Goal: Task Accomplishment & Management: Manage account settings

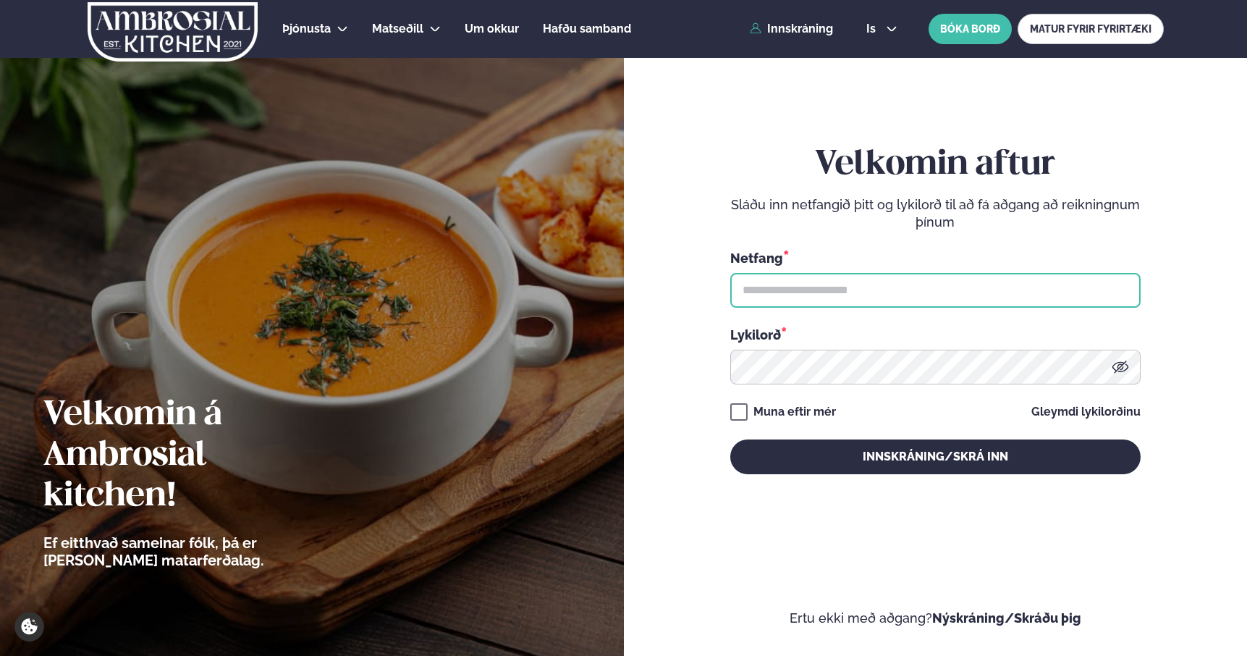
click at [900, 298] on input "text" at bounding box center [935, 290] width 410 height 35
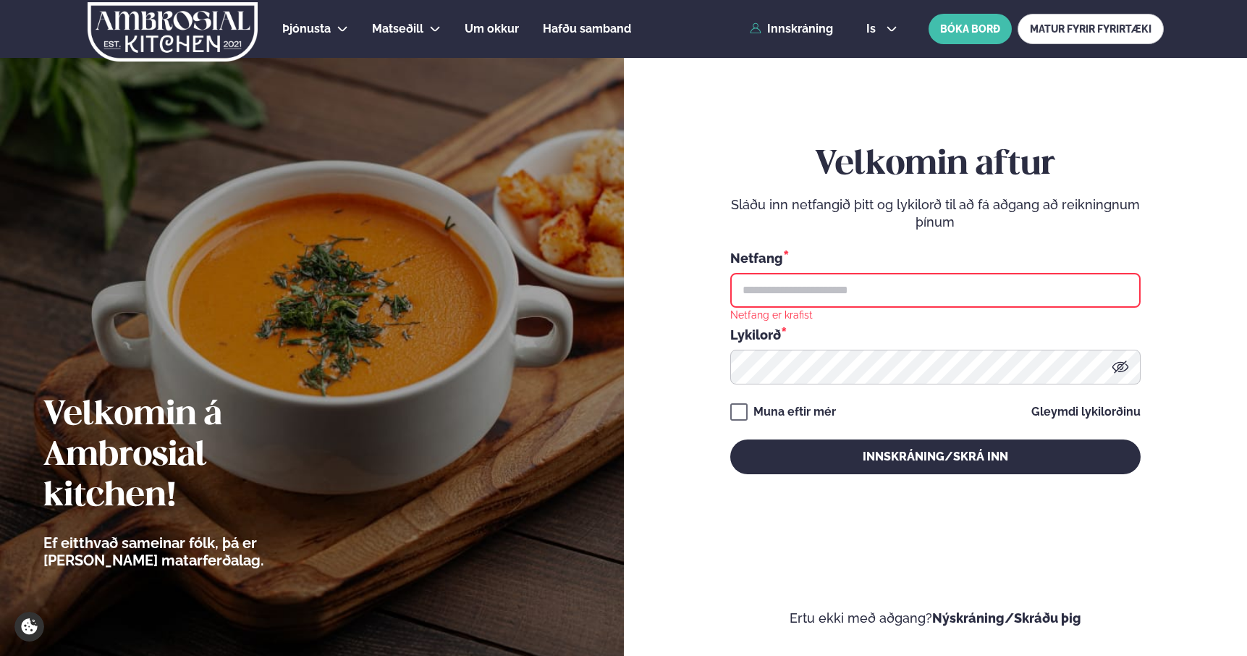
click at [886, 292] on input "text" at bounding box center [935, 290] width 410 height 35
type input "**********"
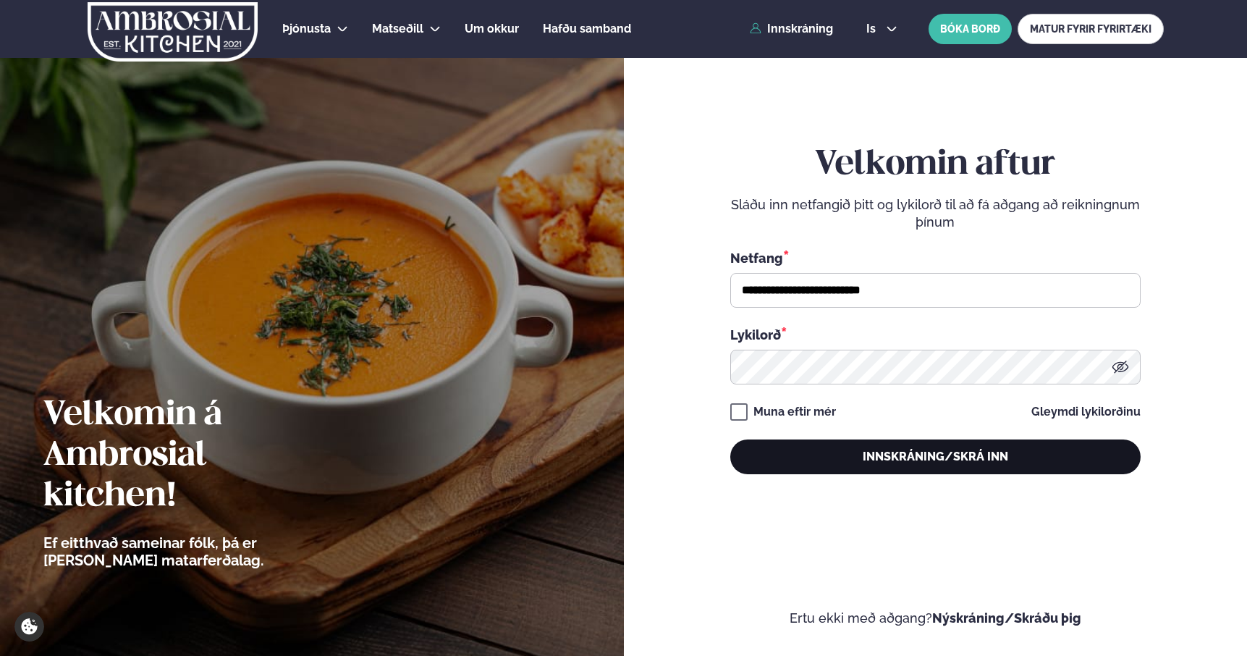
click at [861, 456] on button "Innskráning/Skrá inn" at bounding box center [935, 456] width 410 height 35
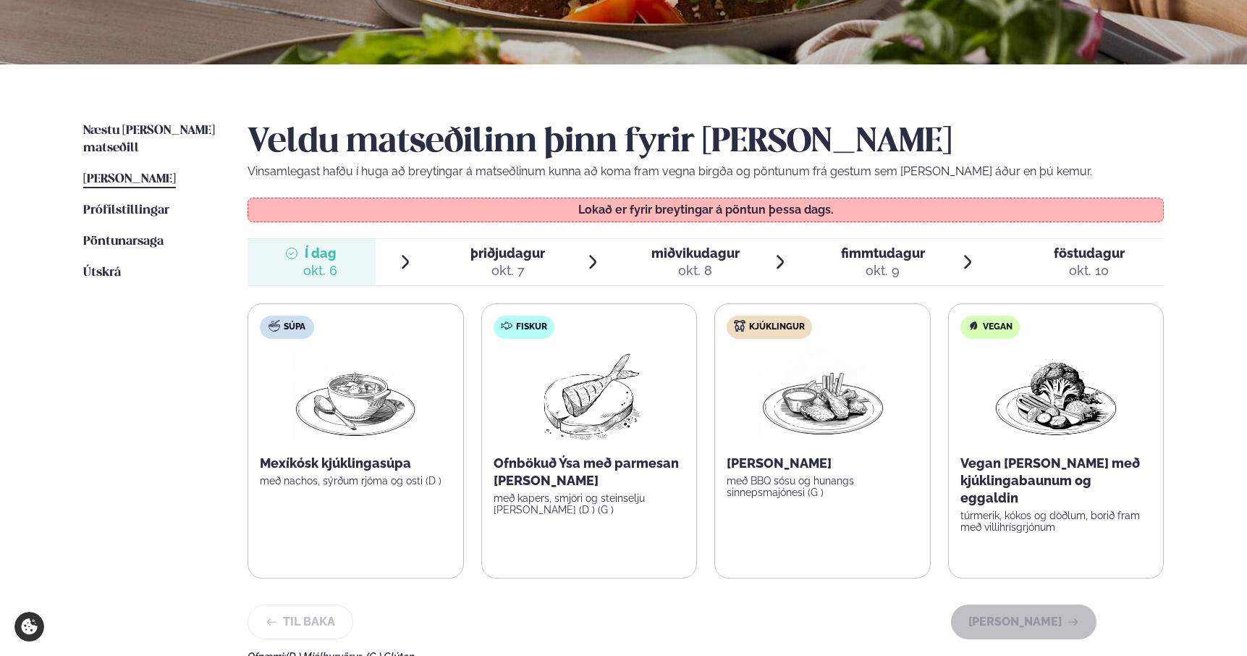
scroll to position [264, 0]
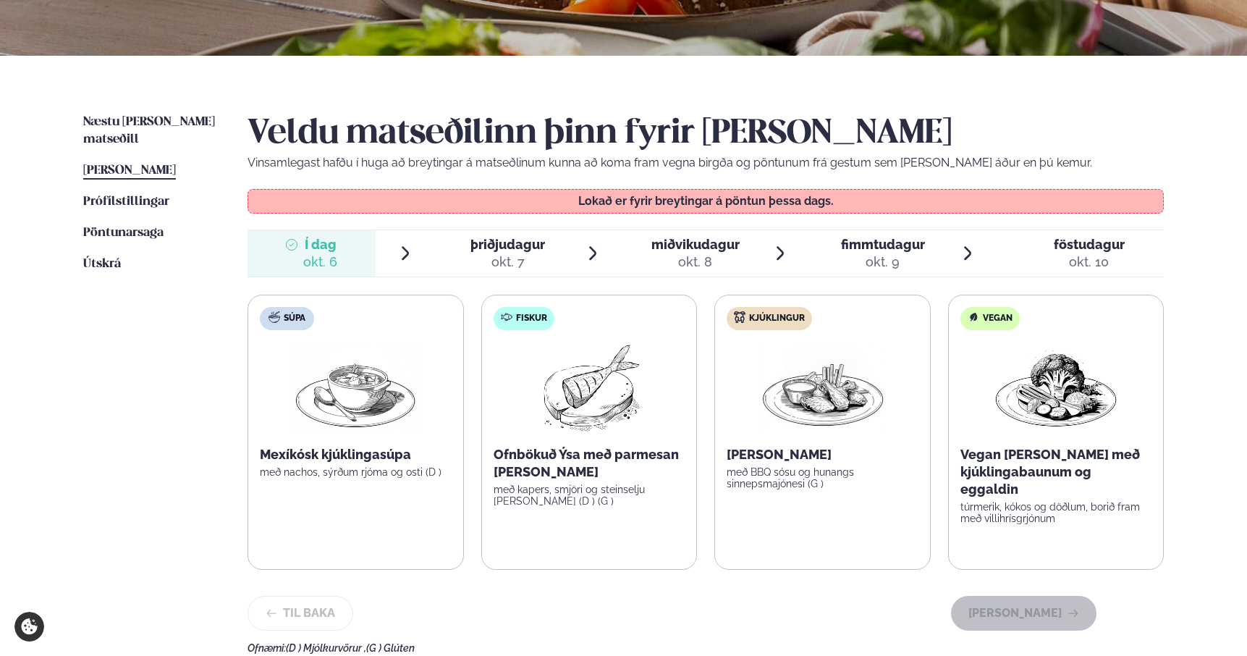
click at [524, 245] on span "þriðjudagur" at bounding box center [507, 244] width 75 height 15
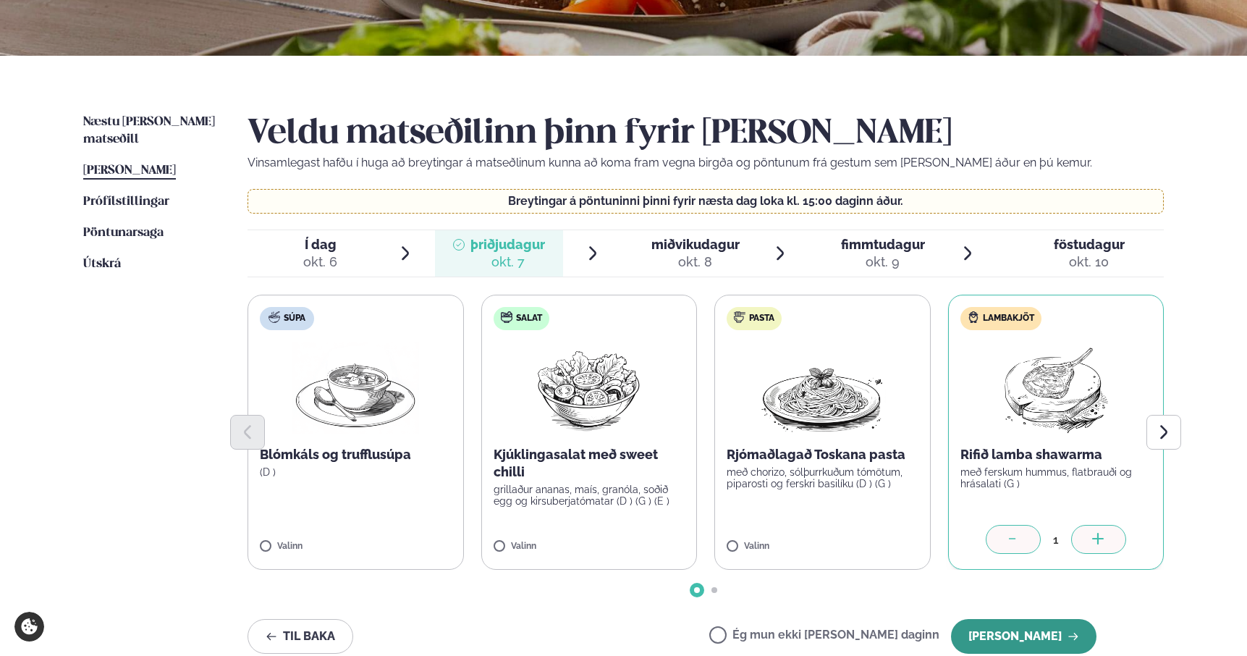
click at [1045, 634] on button "[PERSON_NAME]" at bounding box center [1023, 636] width 145 height 35
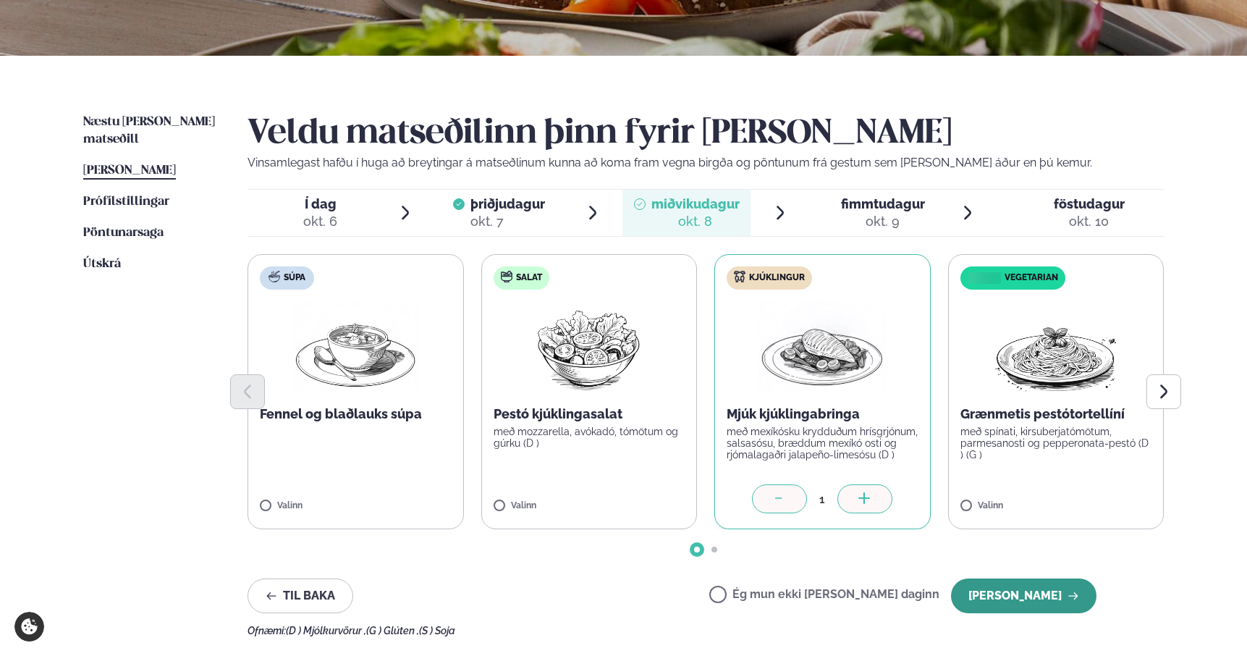
click at [1040, 593] on button "[PERSON_NAME]" at bounding box center [1023, 595] width 145 height 35
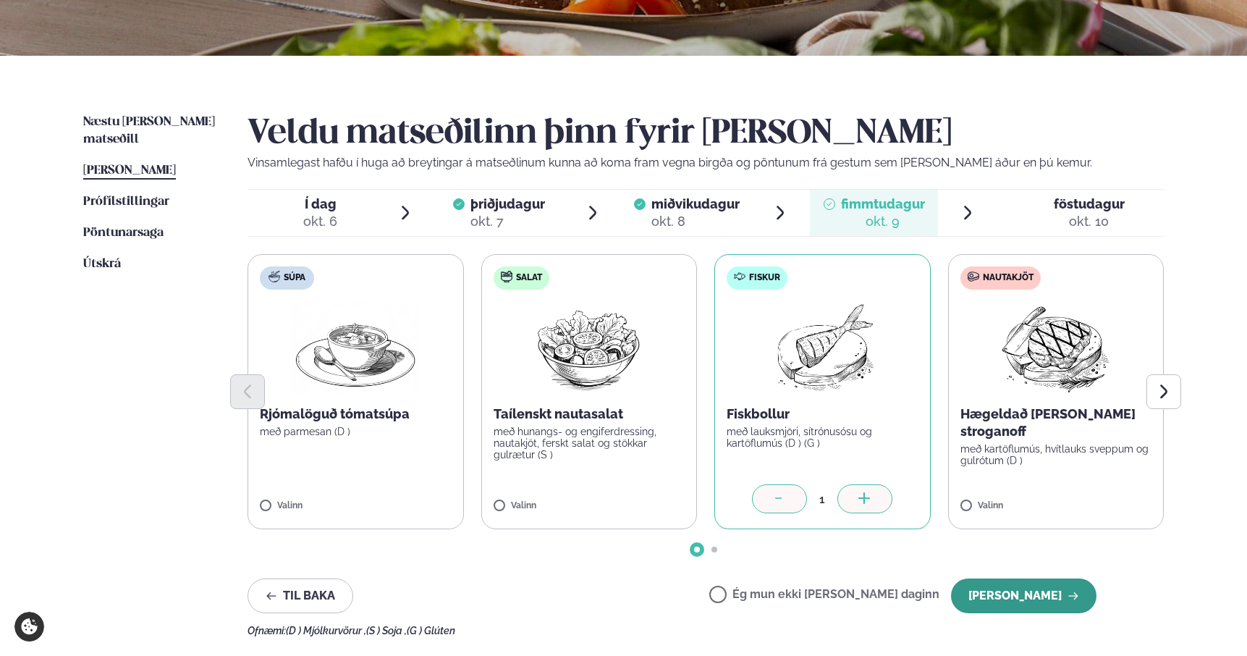
click at [1041, 591] on button "[PERSON_NAME]" at bounding box center [1023, 595] width 145 height 35
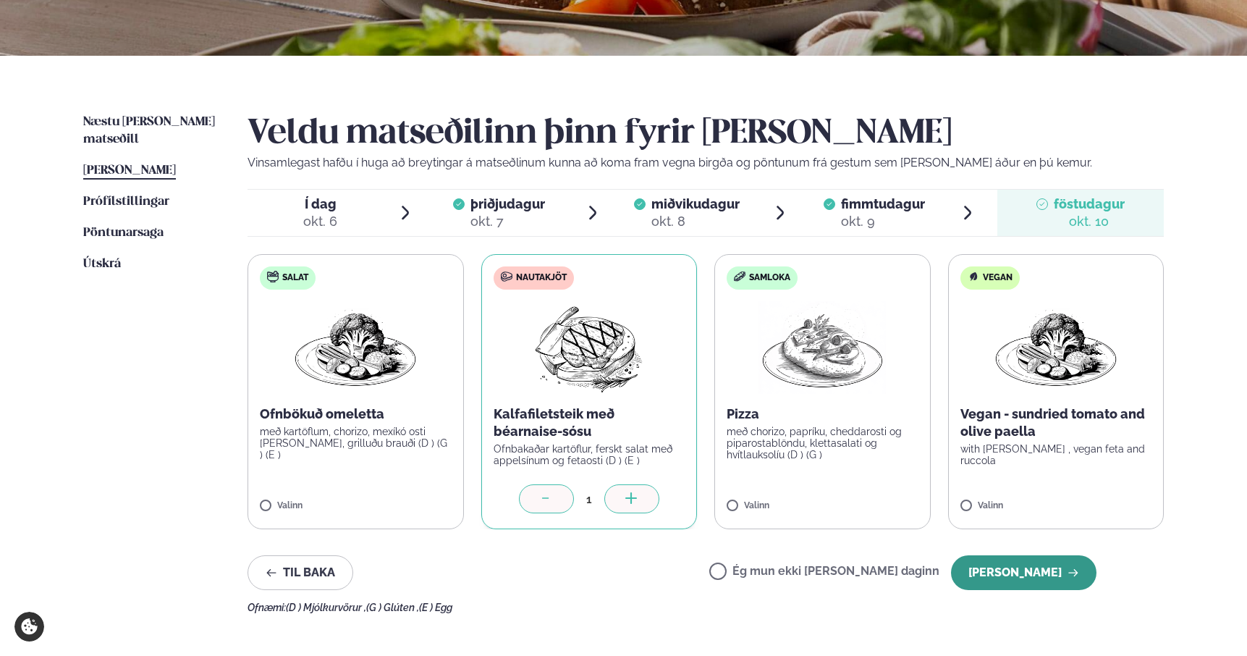
click at [1018, 578] on button "[PERSON_NAME]" at bounding box center [1023, 572] width 145 height 35
